Goal: Browse casually: Explore the website without a specific task or goal

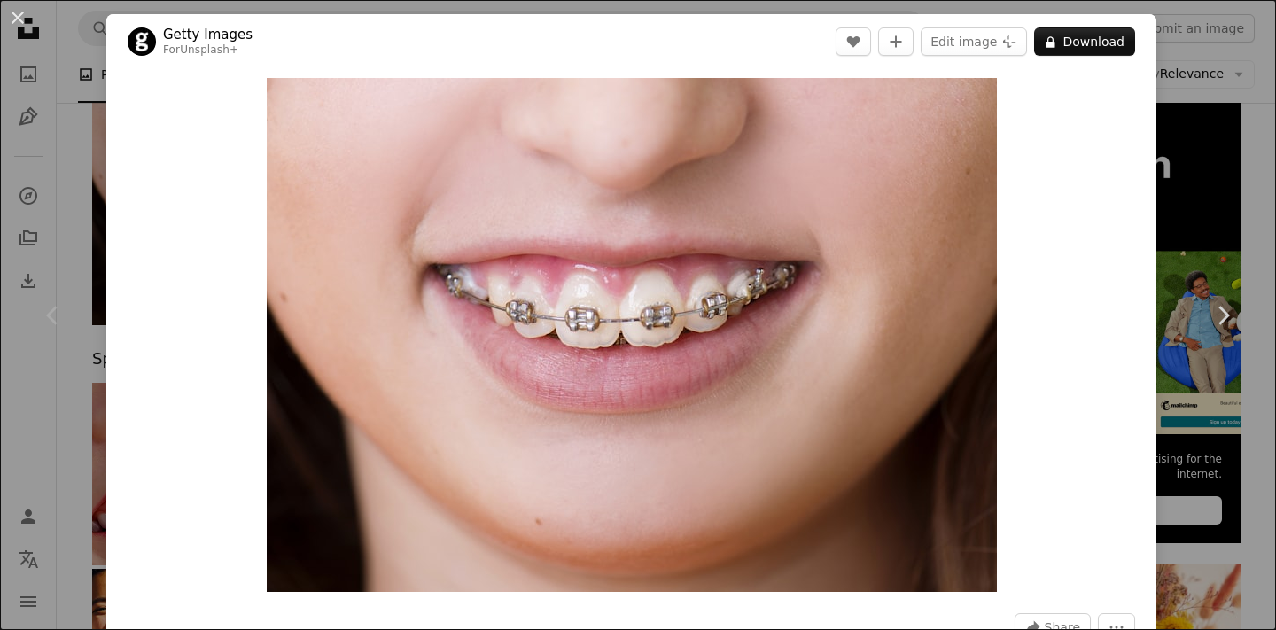
scroll to position [1595, 0]
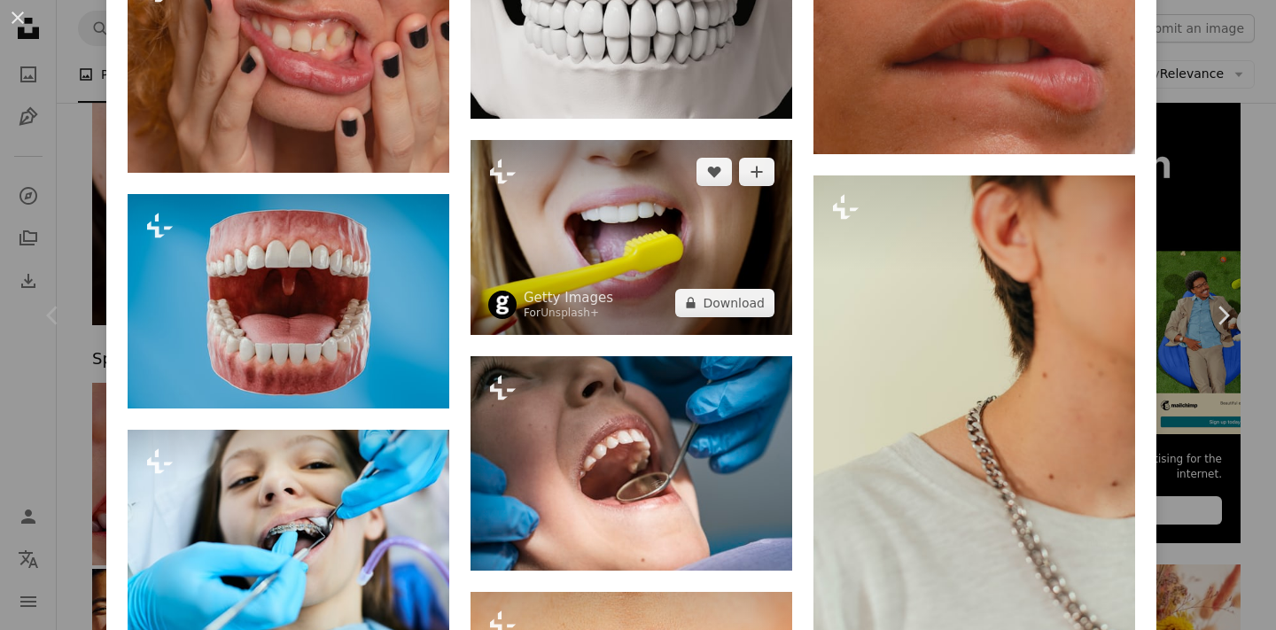
click at [640, 199] on img at bounding box center [632, 237] width 322 height 194
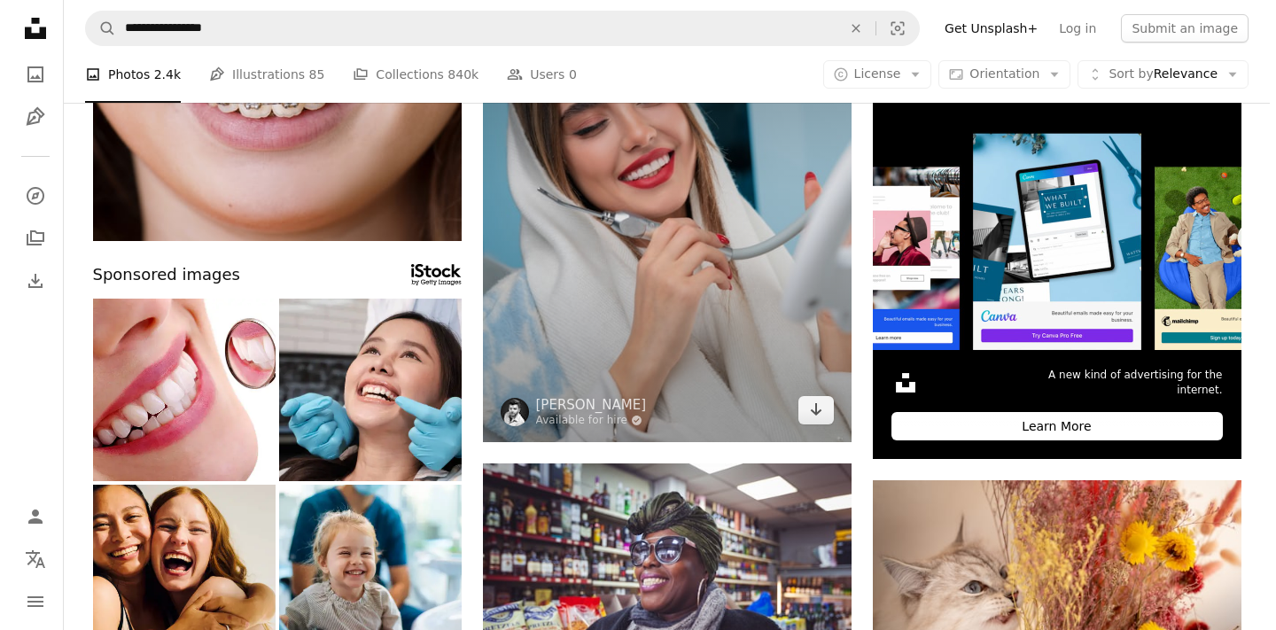
scroll to position [177, 0]
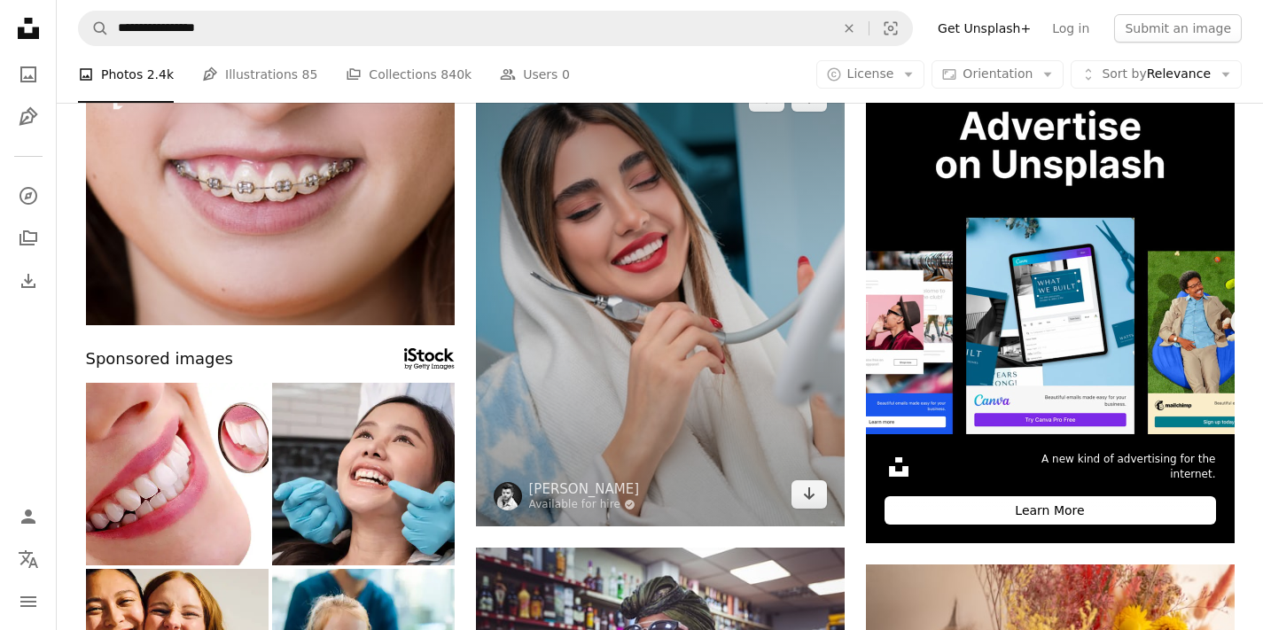
click at [624, 388] on img at bounding box center [660, 296] width 369 height 461
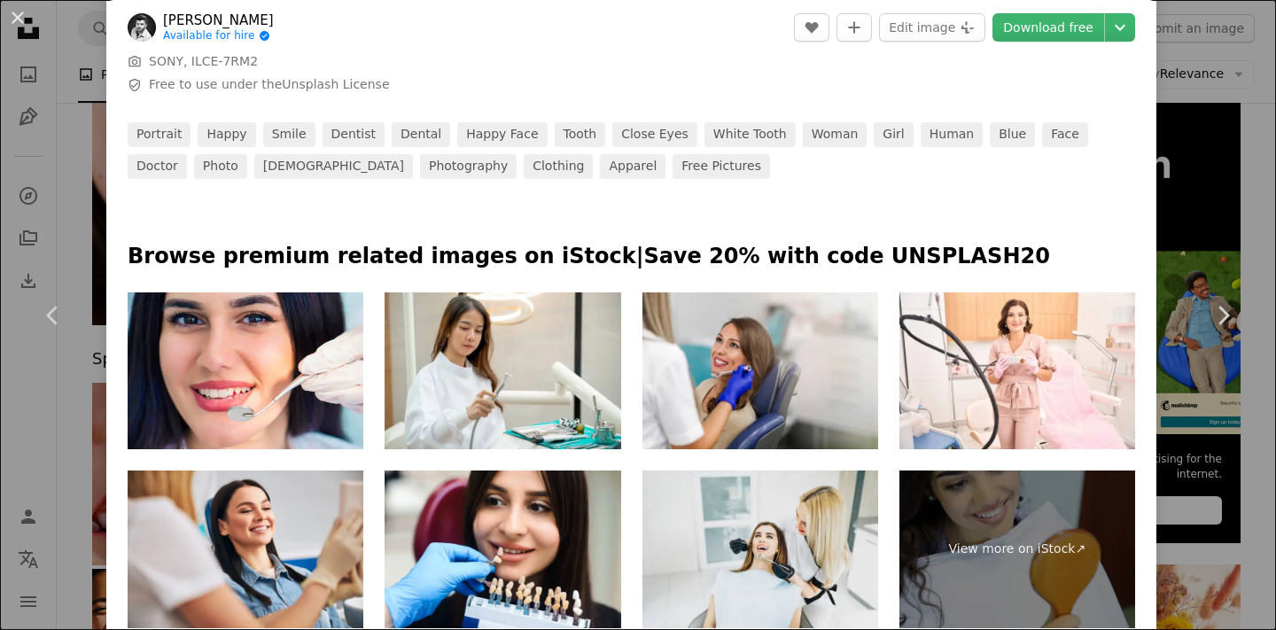
scroll to position [827, 0]
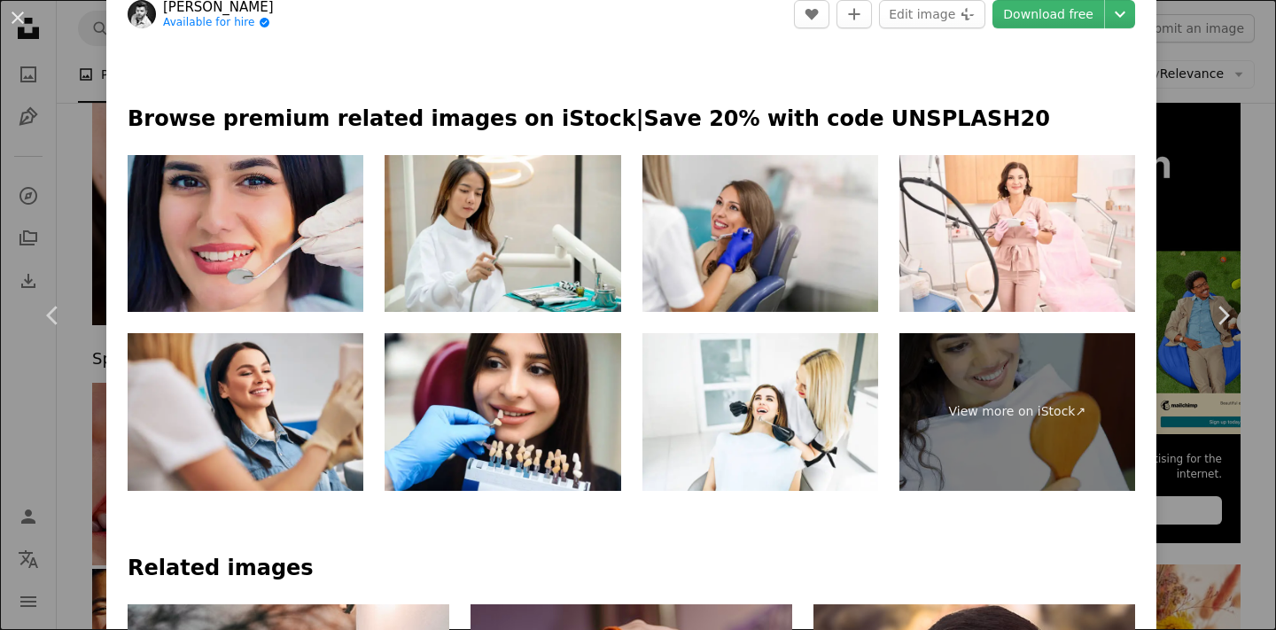
click at [287, 230] on img at bounding box center [246, 234] width 236 height 158
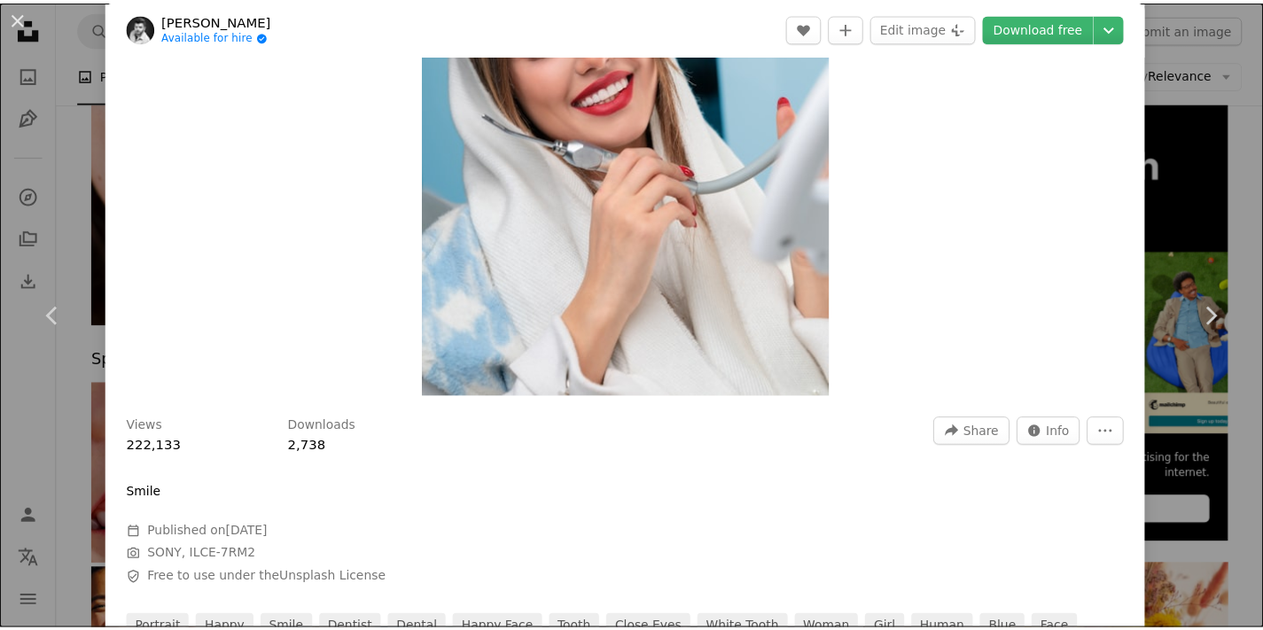
scroll to position [0, 0]
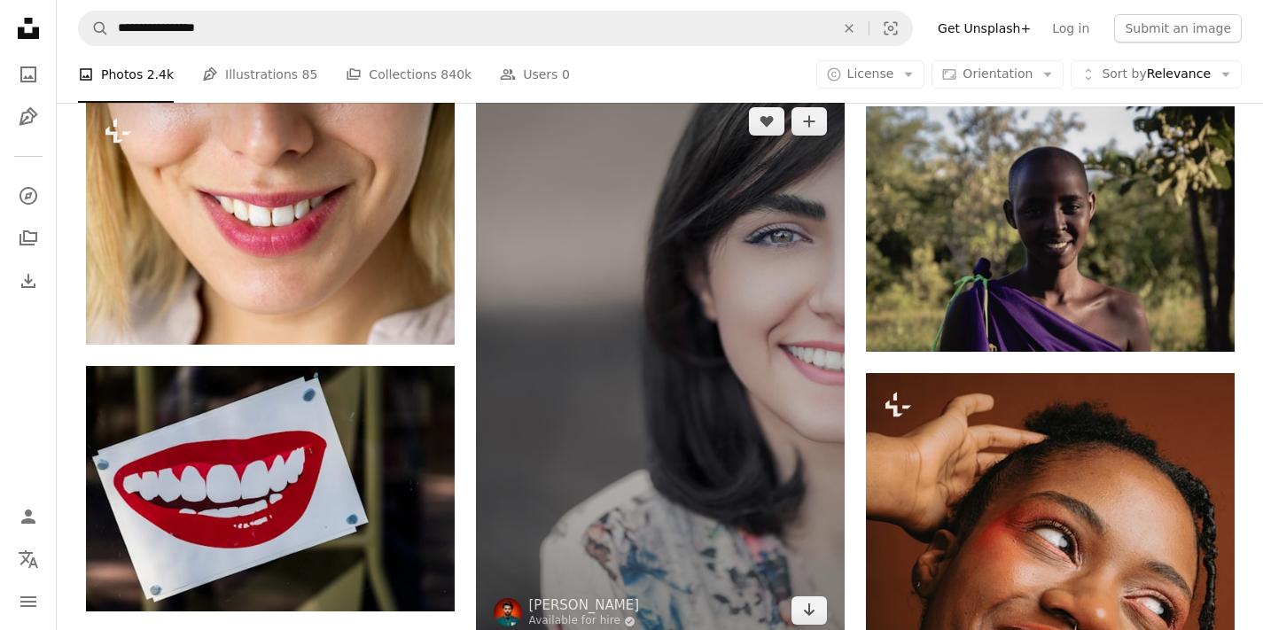
click at [739, 258] on img at bounding box center [660, 366] width 369 height 553
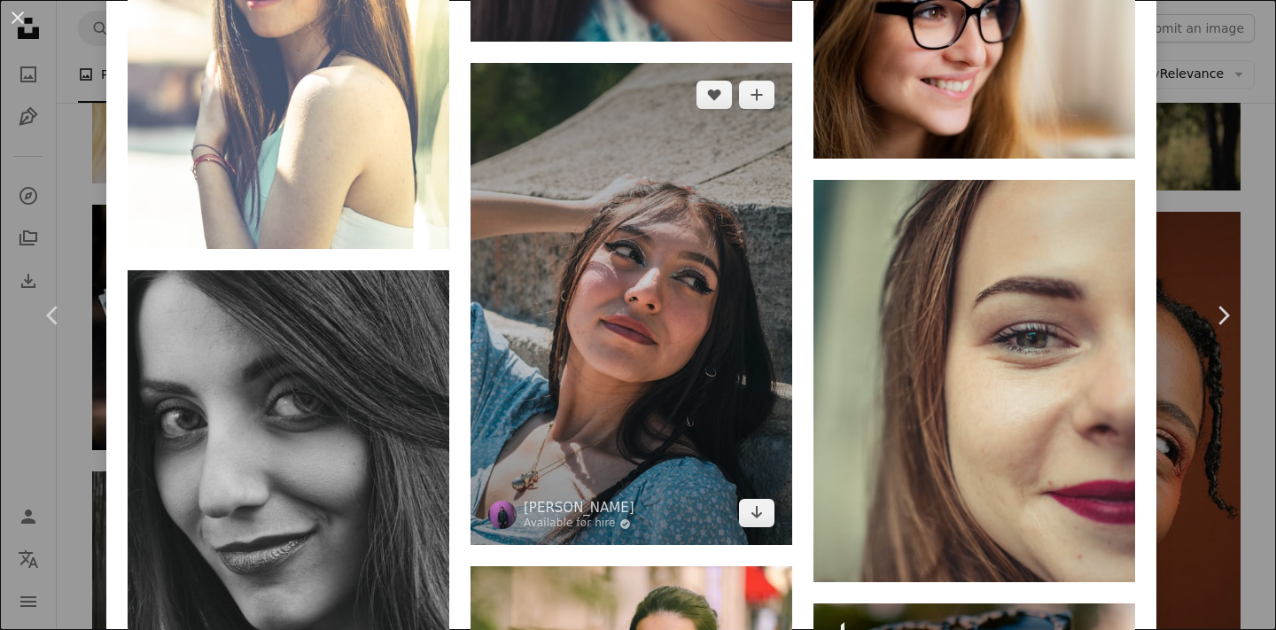
scroll to position [5238, 0]
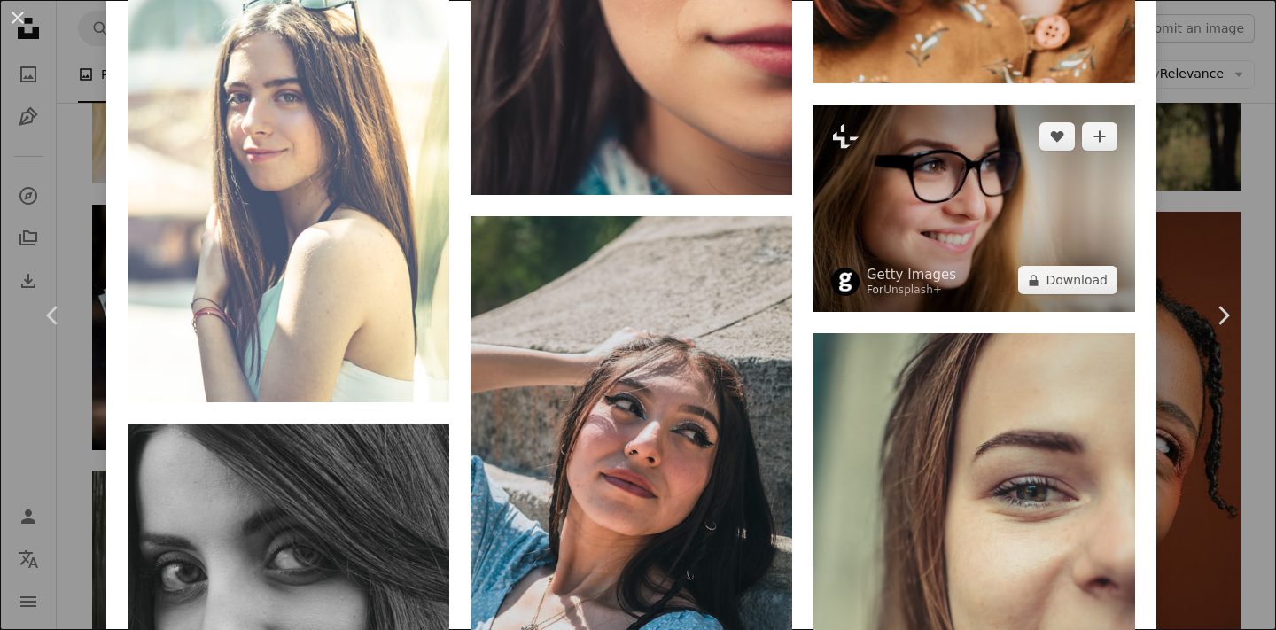
click at [941, 134] on img at bounding box center [975, 208] width 322 height 207
